Goal: Navigation & Orientation: Find specific page/section

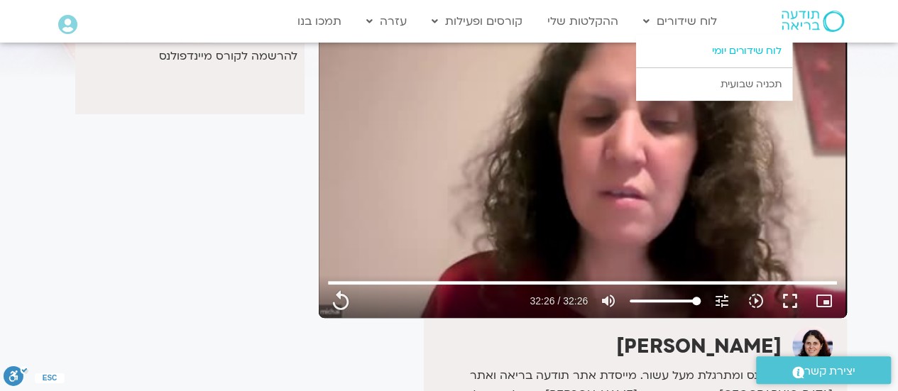
click at [730, 55] on link "לוח שידורים יומי" at bounding box center [714, 51] width 156 height 33
type input "1946.64"
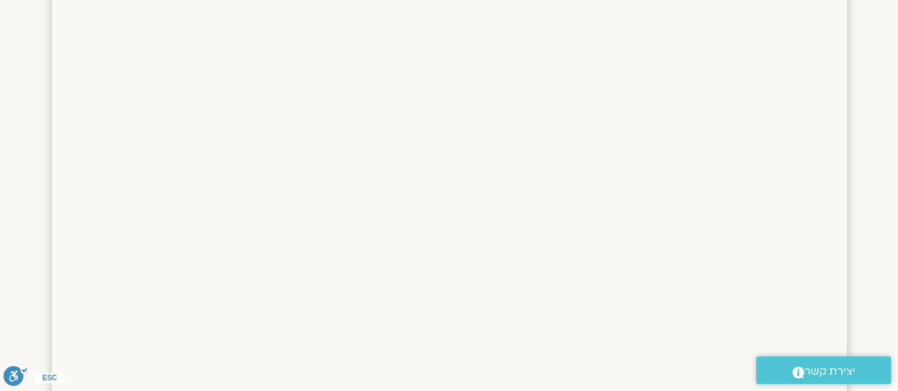
scroll to position [719, 0]
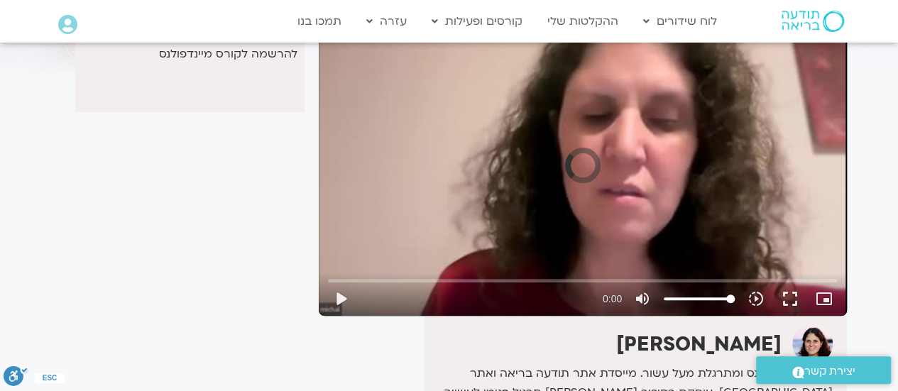
scroll to position [126, 0]
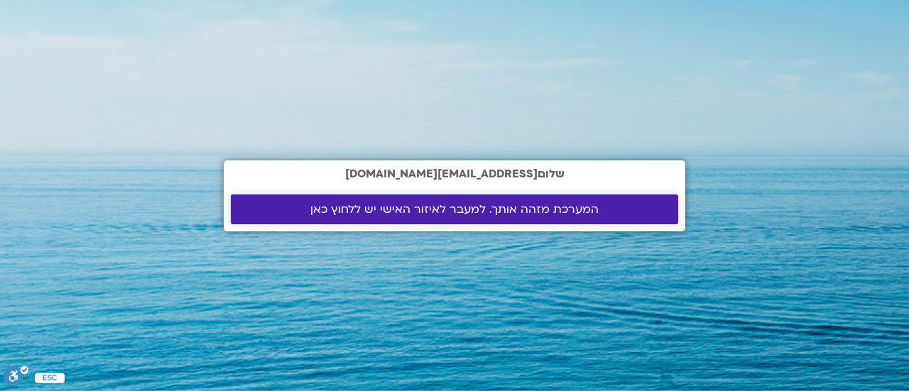
click at [432, 205] on span "המערכת מזהה אותך. למעבר לאיזור האישי יש ללחוץ כאן" at bounding box center [454, 209] width 288 height 13
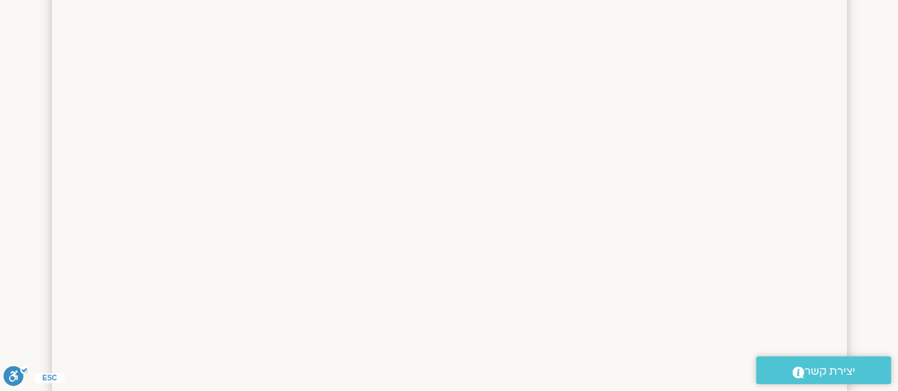
scroll to position [875, 0]
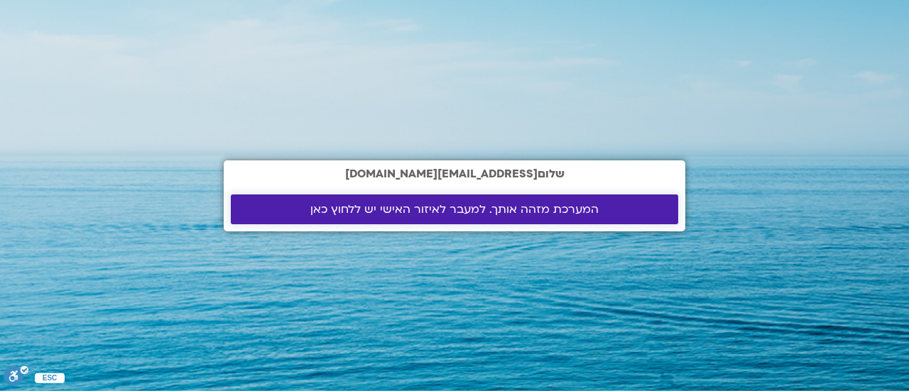
click at [475, 214] on span "המערכת מזהה אותך. למעבר לאיזור האישי יש ללחוץ כאן" at bounding box center [454, 209] width 288 height 13
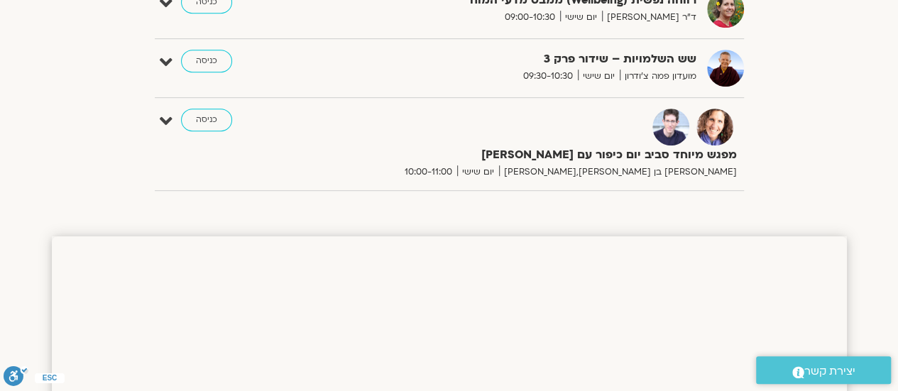
scroll to position [381, 0]
click at [209, 121] on link "כניסה" at bounding box center [206, 119] width 51 height 23
